Goal: Transaction & Acquisition: Purchase product/service

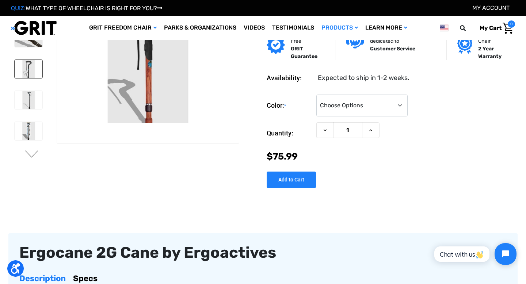
scroll to position [46, 0]
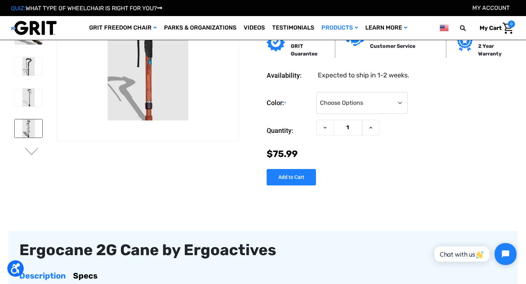
click at [33, 125] on img at bounding box center [29, 129] width 28 height 18
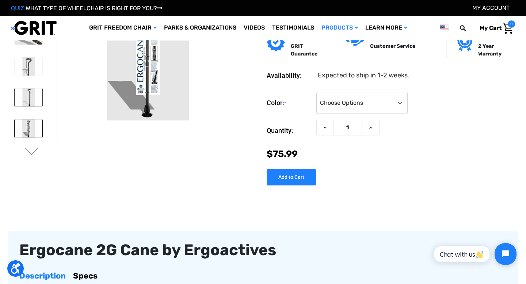
click at [32, 100] on img at bounding box center [29, 97] width 28 height 18
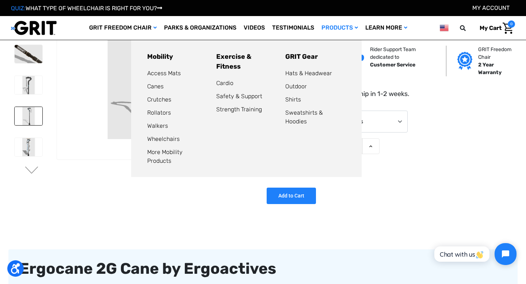
scroll to position [37, 0]
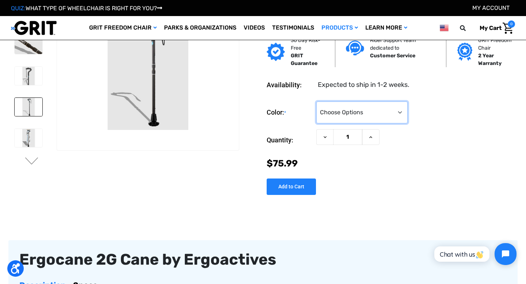
click at [402, 114] on select "Choose Options Black Wood Carbon Checkered" at bounding box center [362, 113] width 91 height 22
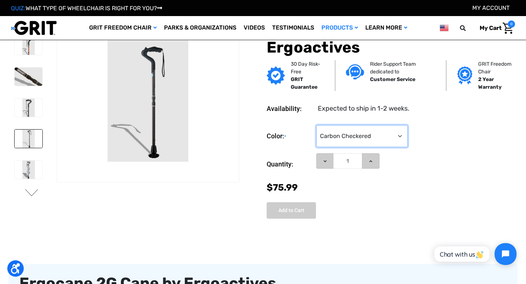
scroll to position [0, 0]
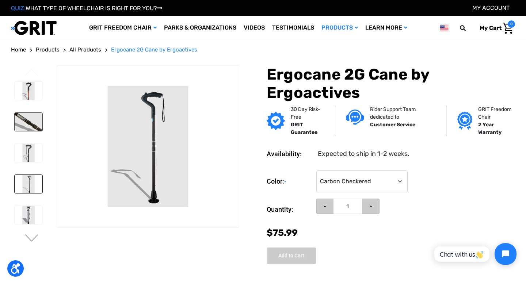
click at [26, 122] on img at bounding box center [29, 122] width 28 height 18
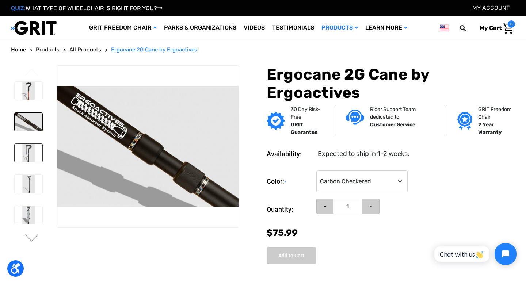
click at [30, 144] on img at bounding box center [29, 153] width 28 height 18
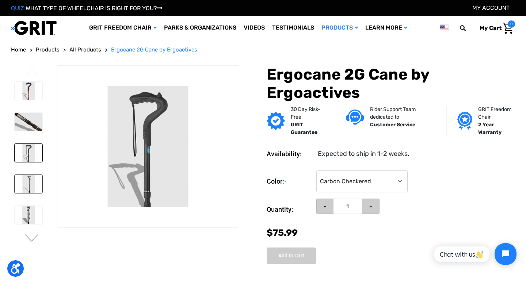
click at [29, 178] on img at bounding box center [29, 184] width 28 height 18
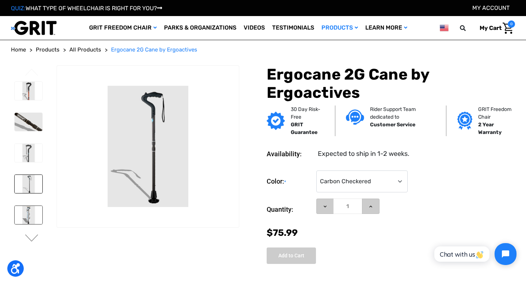
click at [28, 213] on img at bounding box center [29, 215] width 28 height 18
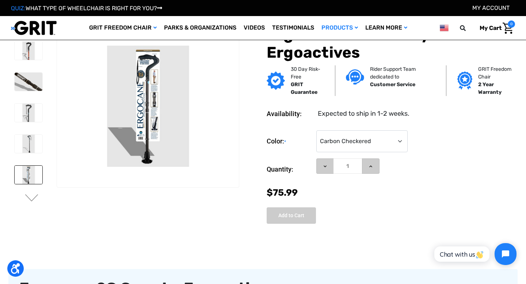
scroll to position [85, 0]
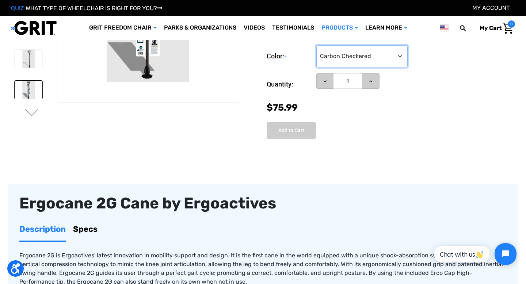
click at [386, 56] on select "Choose Options Black Wood Carbon Checkered" at bounding box center [362, 56] width 91 height 22
select select "575"
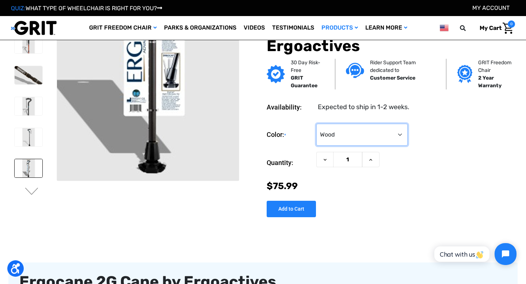
scroll to position [0, 0]
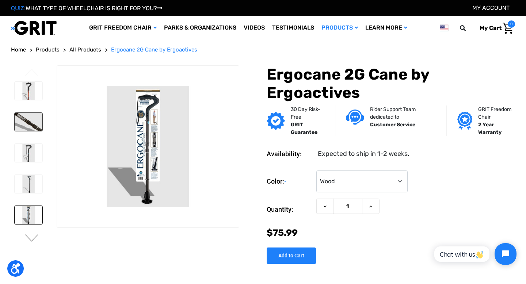
click at [37, 128] on img at bounding box center [29, 122] width 28 height 18
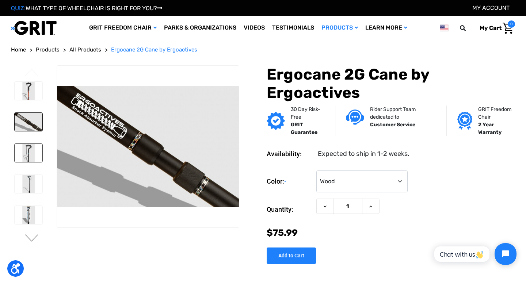
click at [33, 152] on img at bounding box center [29, 153] width 28 height 18
